Goal: Information Seeking & Learning: Understand process/instructions

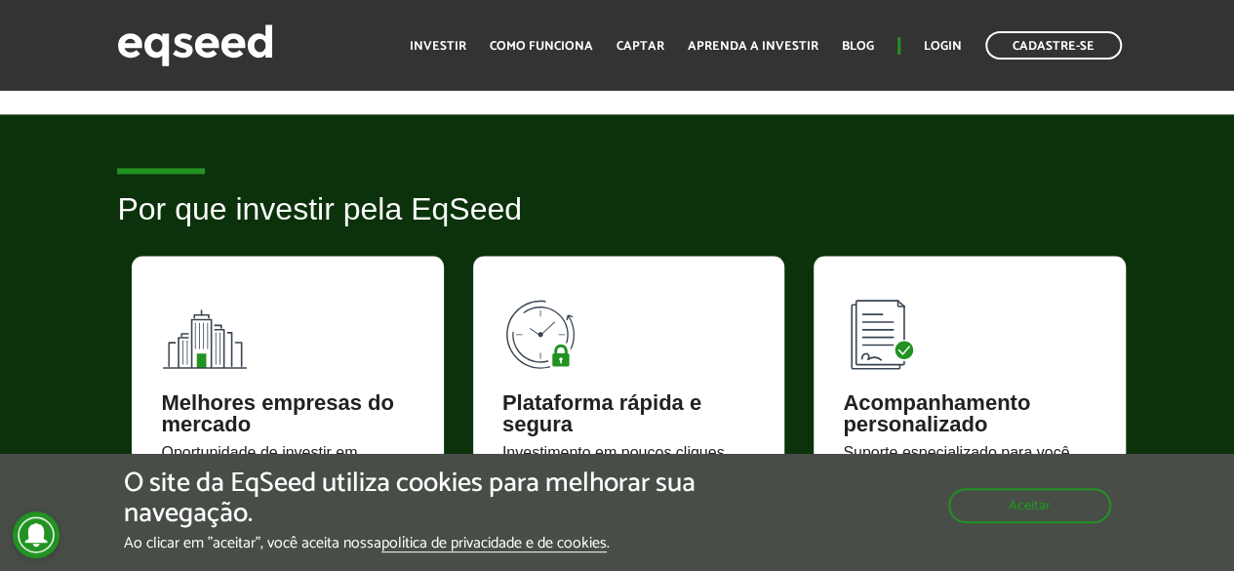
scroll to position [1757, 0]
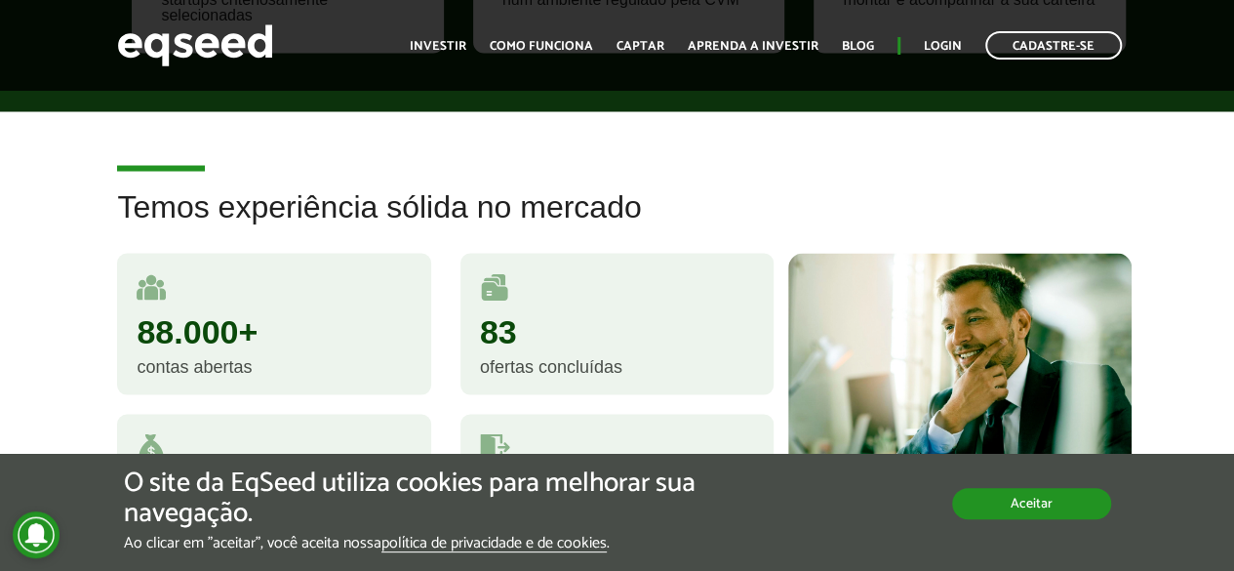
click at [1033, 498] on button "Aceitar" at bounding box center [1031, 503] width 159 height 31
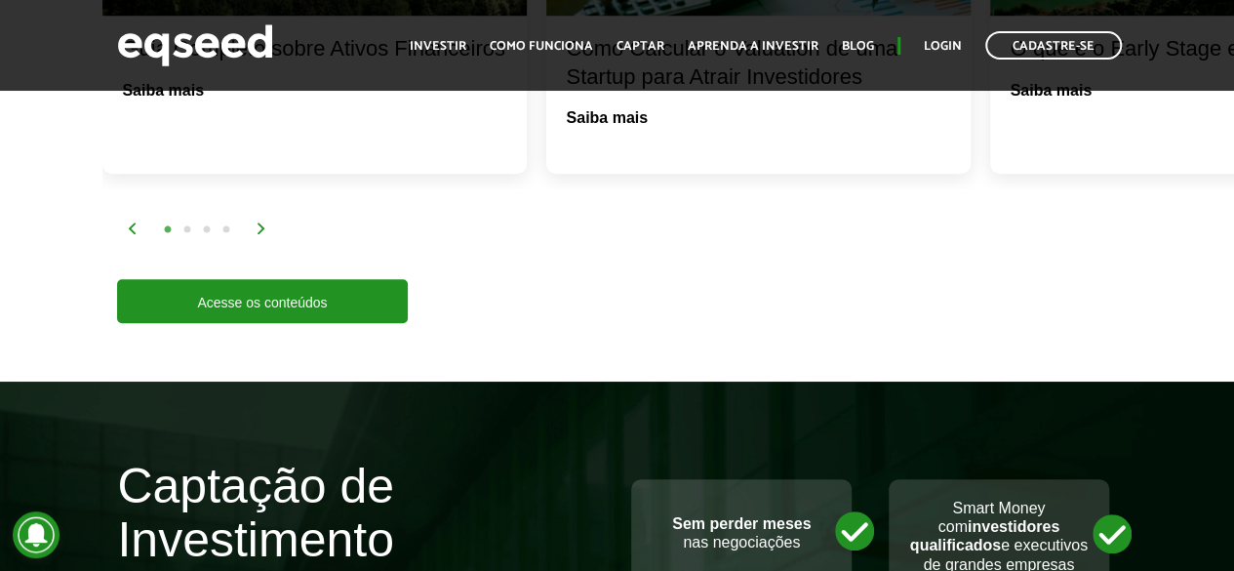
scroll to position [4220, 0]
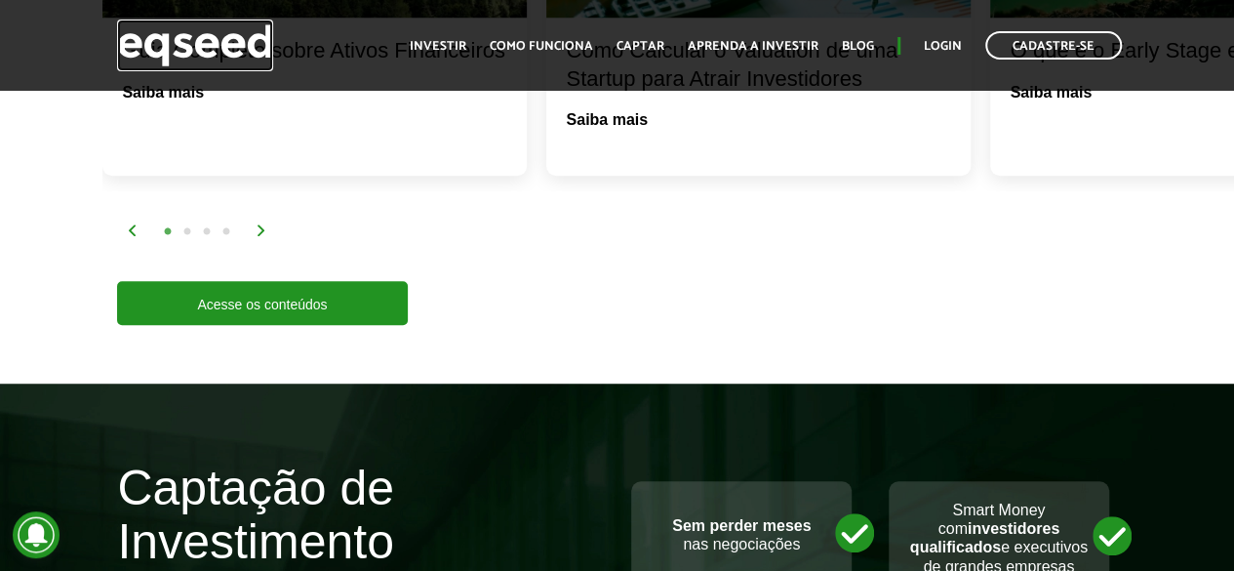
click at [248, 36] on img at bounding box center [195, 46] width 156 height 52
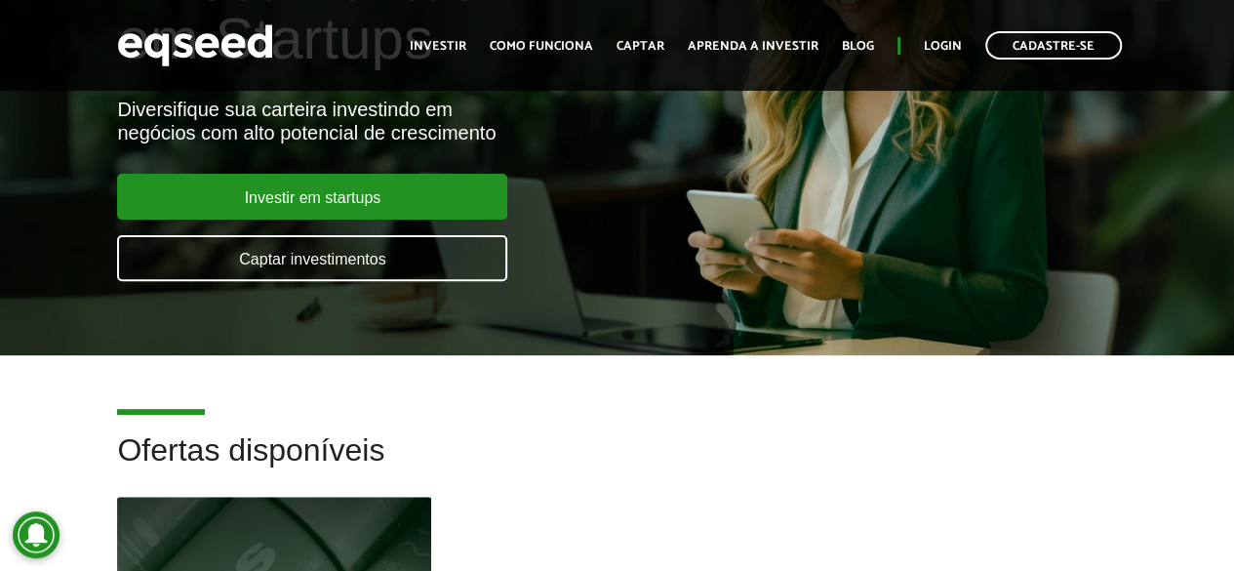
scroll to position [98, 0]
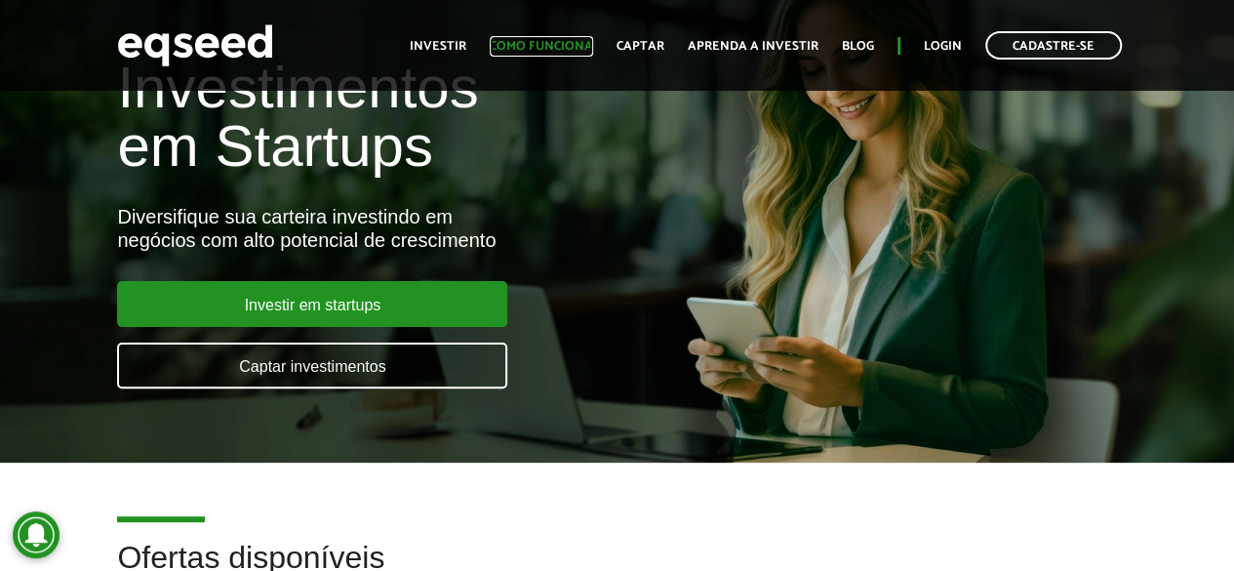
click at [588, 49] on link "Como funciona" at bounding box center [541, 46] width 103 height 13
